Goal: Transaction & Acquisition: Purchase product/service

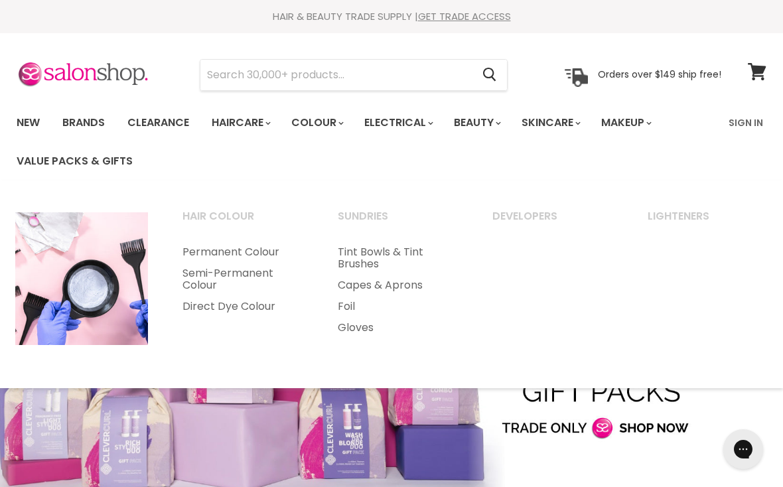
click at [217, 250] on link "Permanent Colour" at bounding box center [242, 252] width 153 height 21
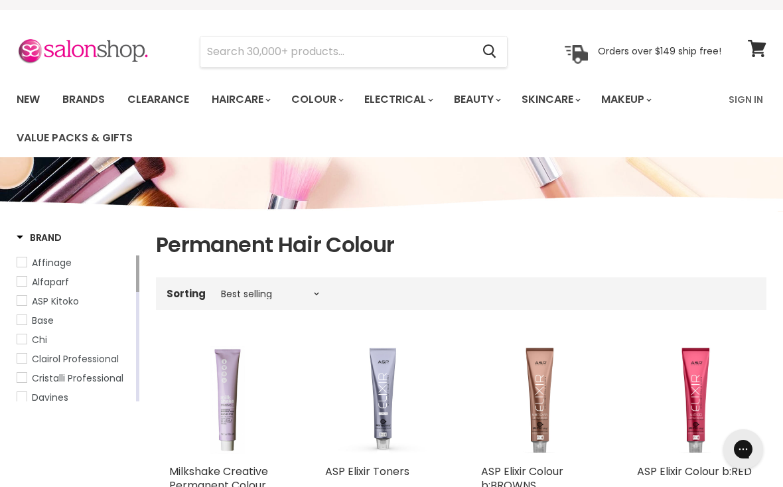
scroll to position [28, 0]
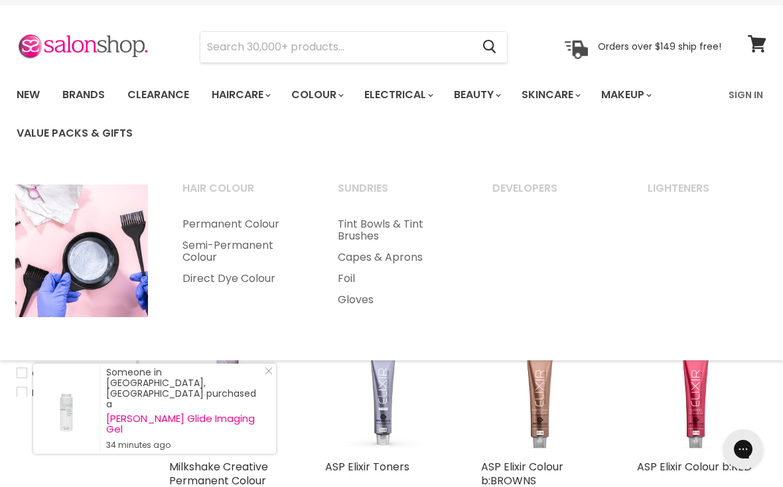
click at [247, 50] on input "Search" at bounding box center [337, 47] width 272 height 31
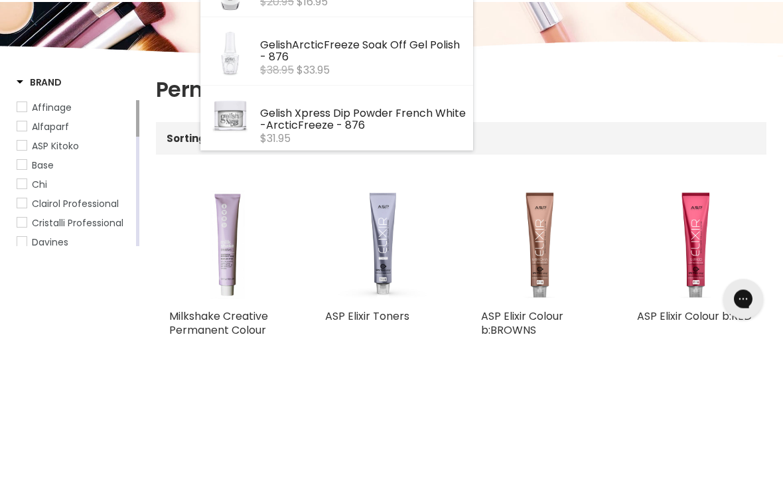
type input "Arctic f"
click at [714, 278] on div "Sorting Best selling Featured Price, low to high Price, high to low Alphabetica…" at bounding box center [461, 289] width 611 height 22
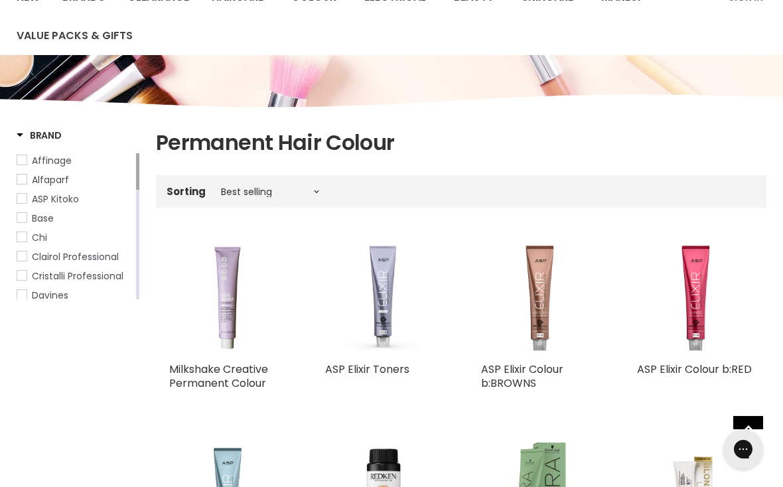
scroll to position [0, 0]
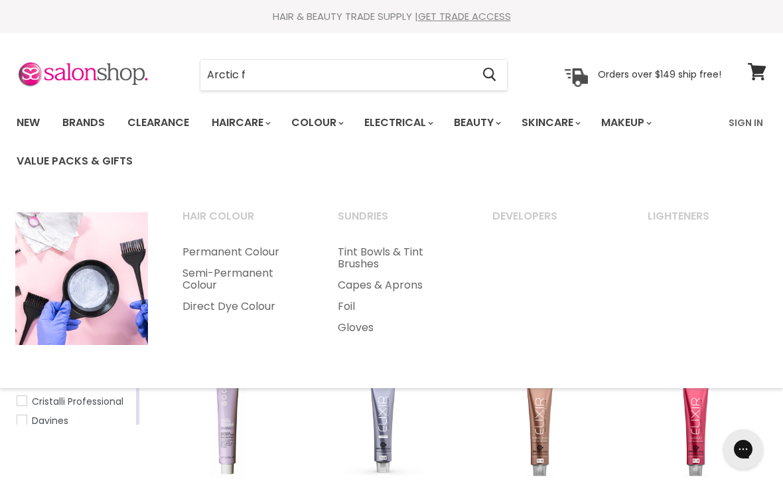
click at [201, 306] on link "Direct Dye Colour" at bounding box center [242, 306] width 153 height 21
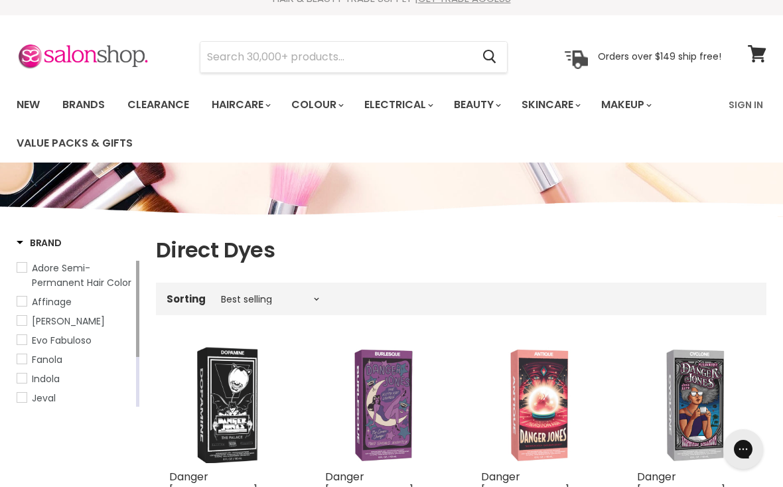
scroll to position [19, 0]
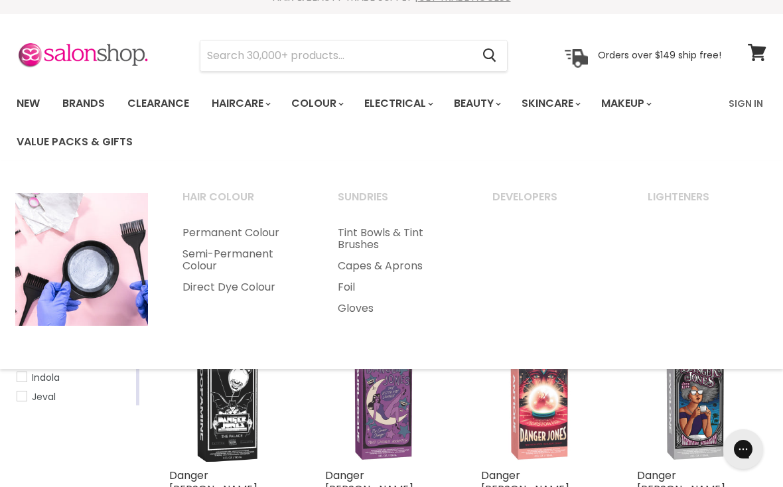
click at [195, 236] on link "Permanent Colour" at bounding box center [242, 232] width 153 height 21
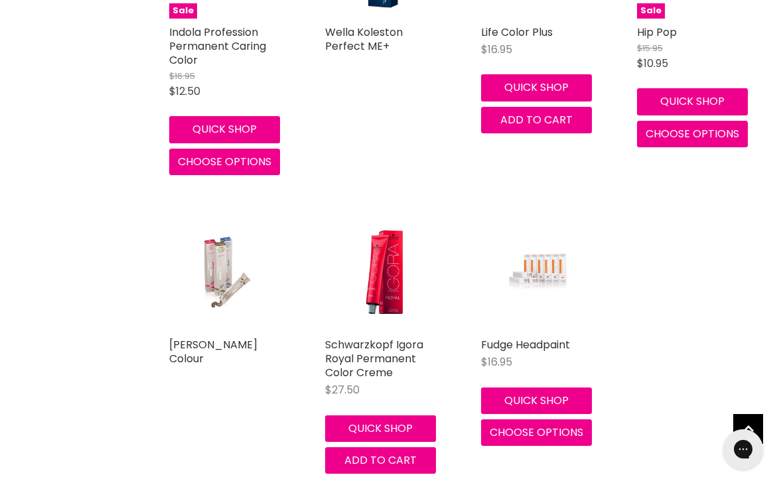
scroll to position [4286, 0]
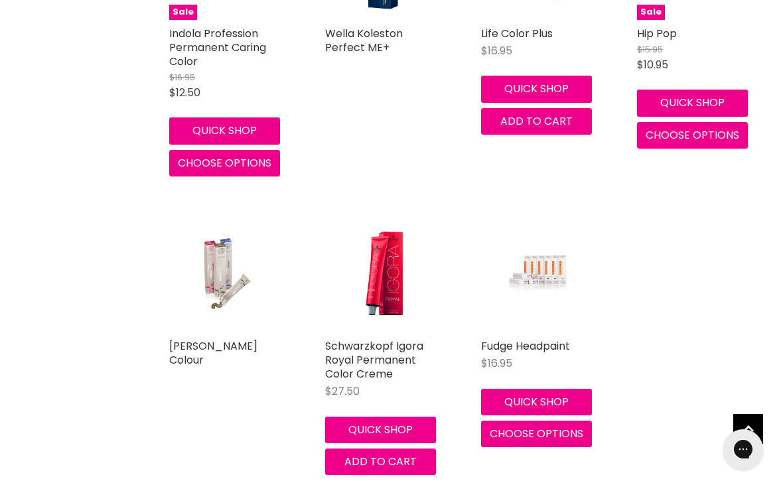
click at [208, 339] on link "[PERSON_NAME] Colour" at bounding box center [213, 353] width 88 height 29
